Goal: Communication & Community: Answer question/provide support

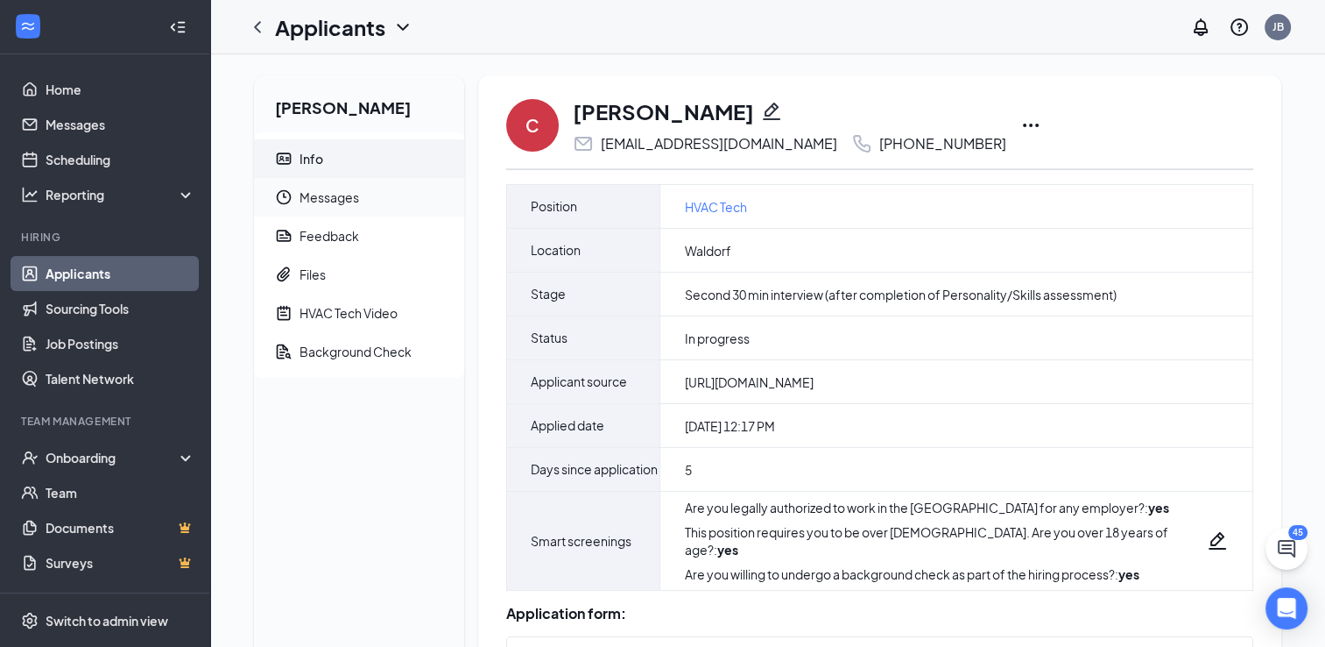
click at [324, 201] on span "Messages" at bounding box center [375, 197] width 151 height 39
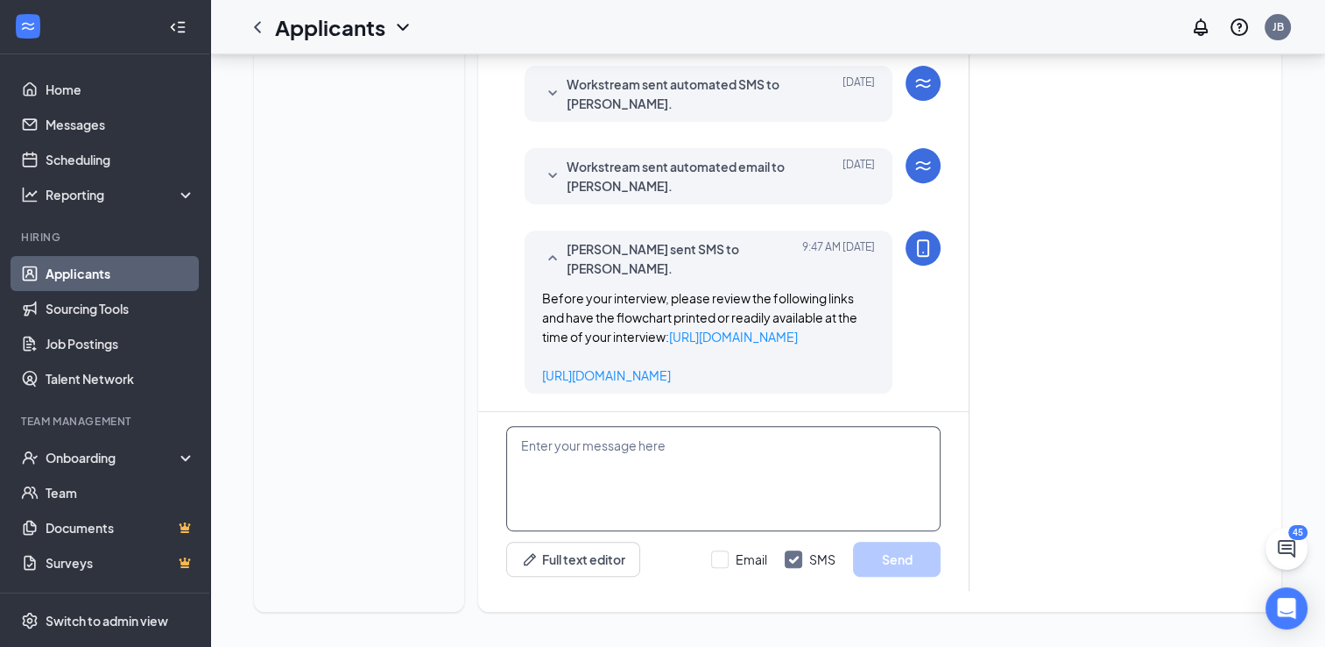
scroll to position [727, 0]
click at [625, 477] on textarea at bounding box center [723, 478] width 435 height 105
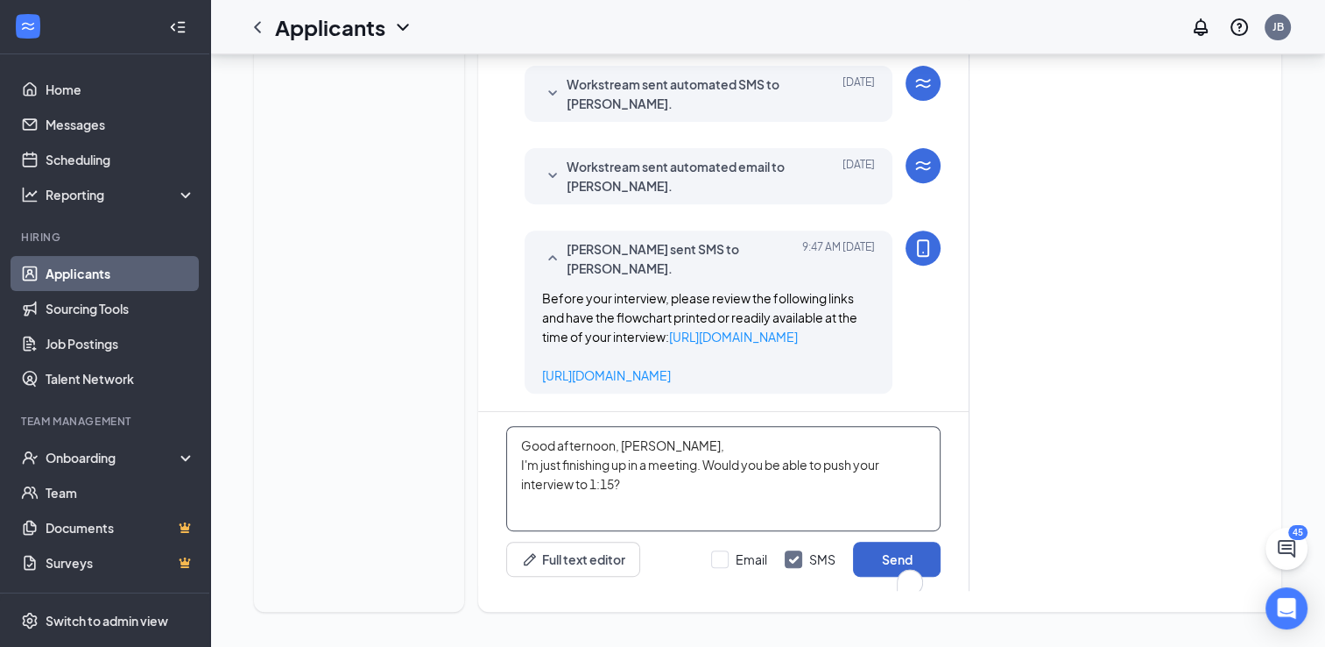
type textarea "Good afternoon, [PERSON_NAME], I'm just finishing up in a meeting. Would you be…"
click at [878, 559] on button "Send" at bounding box center [897, 558] width 88 height 35
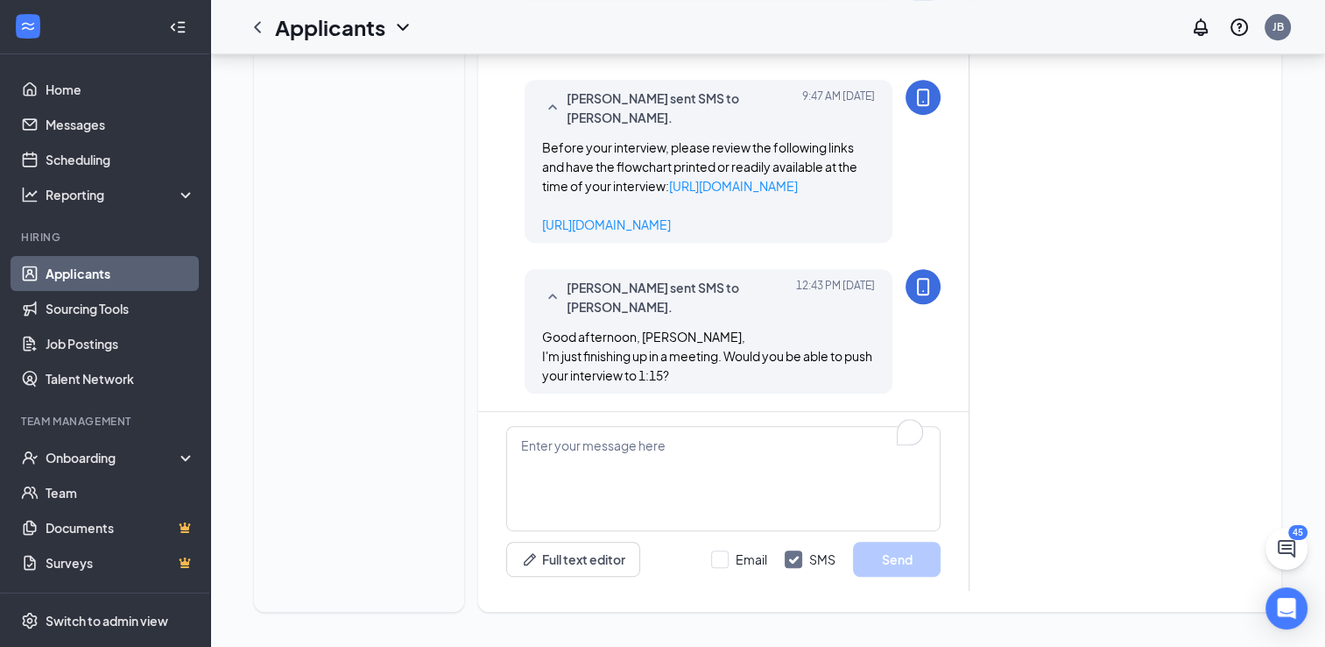
scroll to position [878, 0]
